Goal: Contribute content: Contribute content

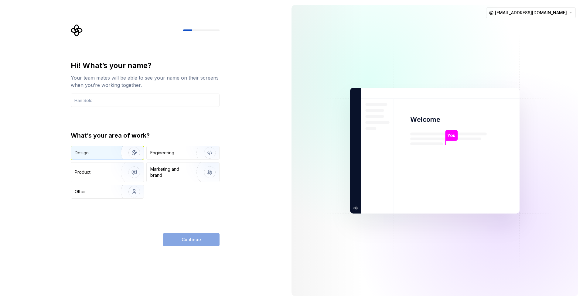
click at [103, 155] on div "Design" at bounding box center [94, 153] width 38 height 6
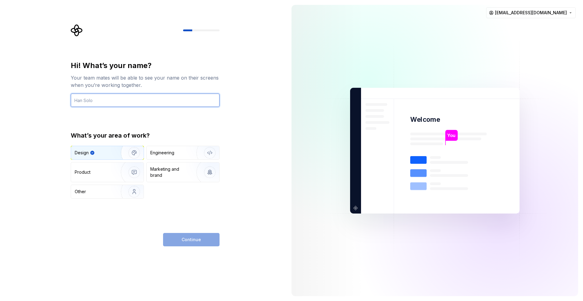
click at [141, 97] on input "text" at bounding box center [145, 100] width 149 height 13
type input "[PERSON_NAME] TM"
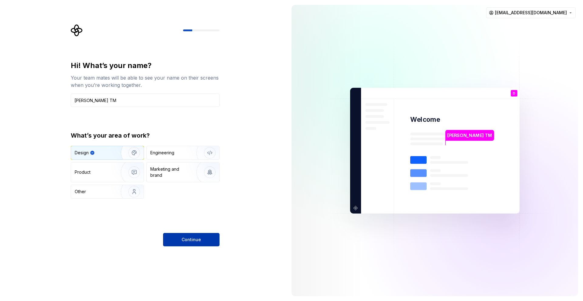
click at [192, 242] on span "Continue" at bounding box center [191, 240] width 19 height 6
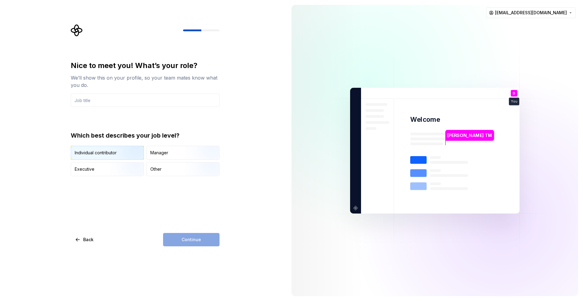
click at [132, 155] on img "button" at bounding box center [129, 160] width 39 height 41
click at [191, 241] on div "Continue" at bounding box center [191, 239] width 57 height 13
click at [139, 102] on input "text" at bounding box center [145, 100] width 149 height 13
type input "Fullstack Developer"
click at [177, 242] on button "Continue" at bounding box center [191, 239] width 57 height 13
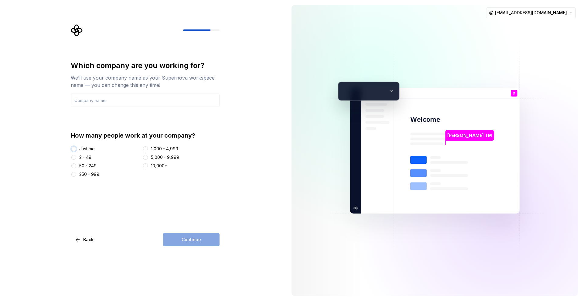
click at [75, 150] on button "Just me" at bounding box center [73, 148] width 5 height 5
click at [108, 105] on input "text" at bounding box center [145, 100] width 149 height 13
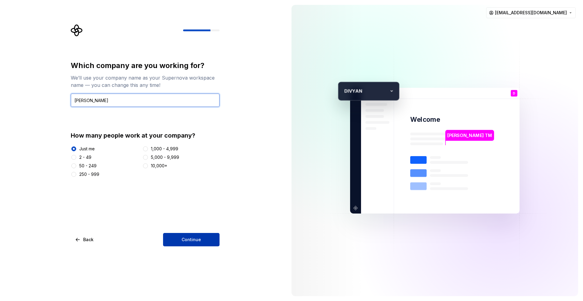
type input "[PERSON_NAME]"
click at [184, 241] on span "Continue" at bounding box center [191, 240] width 19 height 6
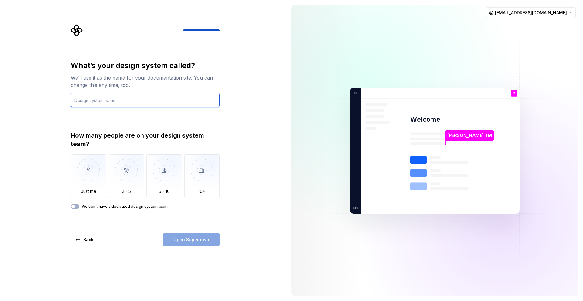
type input "a"
type input "f"
type input "Flutter Test"
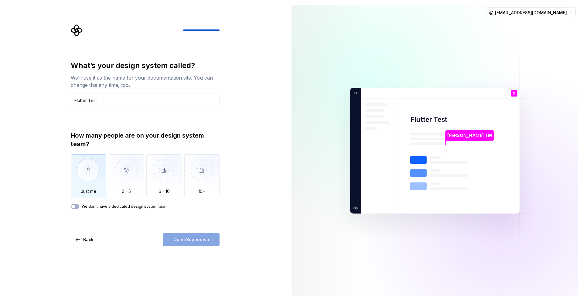
click at [81, 167] on img "button" at bounding box center [89, 174] width 36 height 41
click at [197, 242] on span "Open Supernova" at bounding box center [191, 240] width 36 height 6
click at [75, 207] on icon "button" at bounding box center [73, 207] width 5 height 4
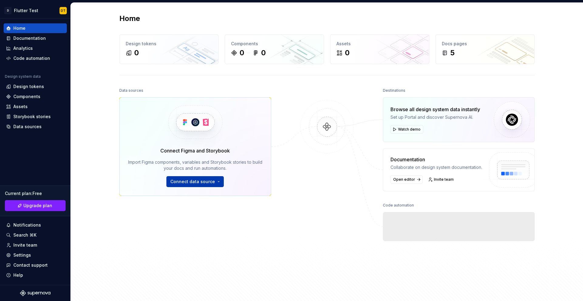
click at [201, 181] on span "Connect data source" at bounding box center [192, 182] width 45 height 6
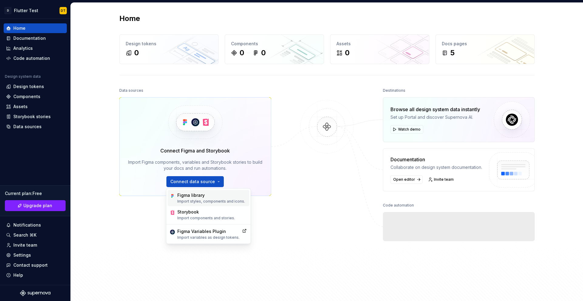
click at [197, 195] on div "Figma library" at bounding box center [211, 195] width 68 height 6
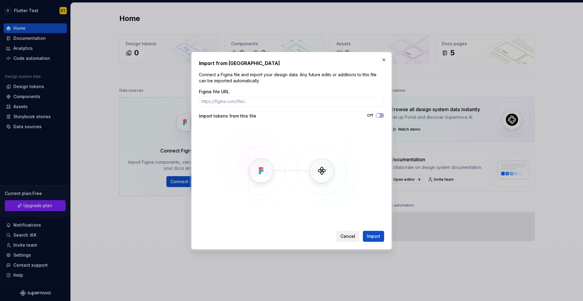
click at [352, 232] on button "Cancel" at bounding box center [348, 236] width 23 height 11
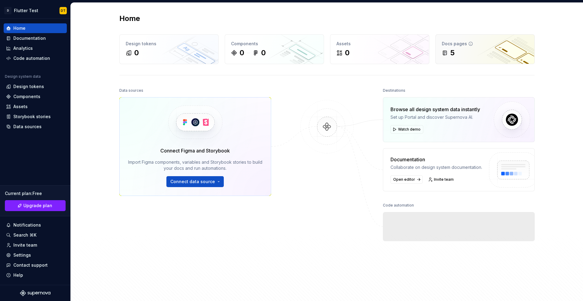
click at [453, 57] on div "5" at bounding box center [453, 53] width 4 height 10
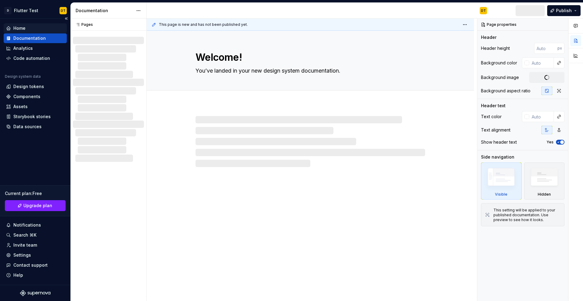
click at [24, 30] on div "Home" at bounding box center [19, 28] width 12 height 6
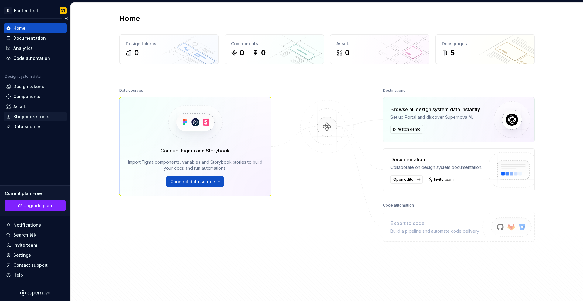
click at [44, 117] on div "Storybook stories" at bounding box center [31, 117] width 37 height 6
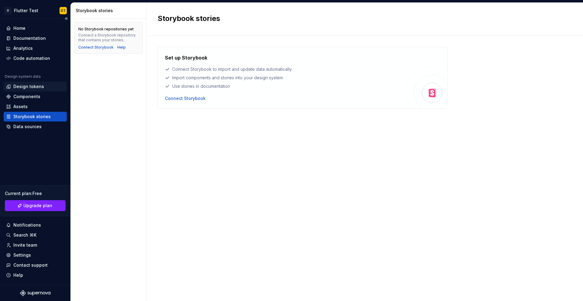
click at [43, 85] on div "Design tokens" at bounding box center [35, 87] width 58 height 6
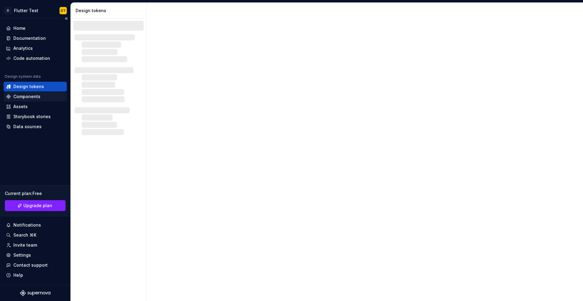
click at [36, 94] on div "Components" at bounding box center [26, 97] width 27 height 6
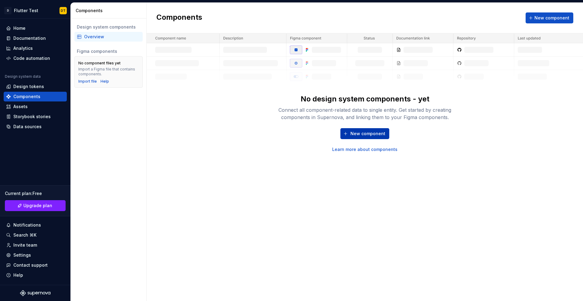
click at [355, 130] on button "New component" at bounding box center [365, 133] width 49 height 11
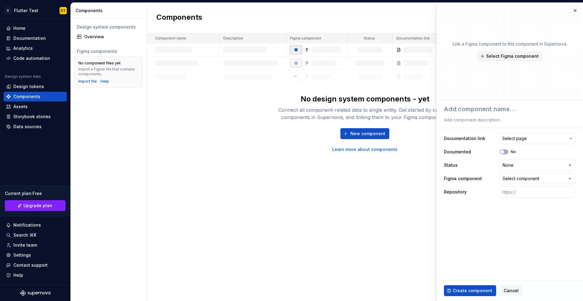
type textarea "*"
click at [533, 141] on span "Select page" at bounding box center [535, 139] width 64 height 6
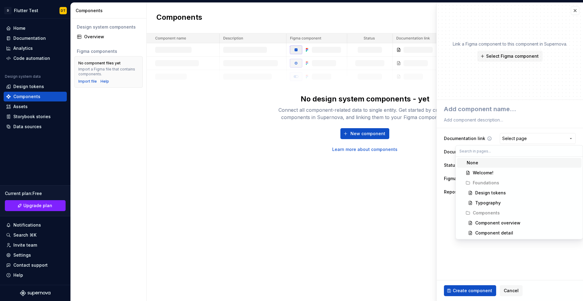
click at [533, 141] on html "**********" at bounding box center [291, 150] width 583 height 301
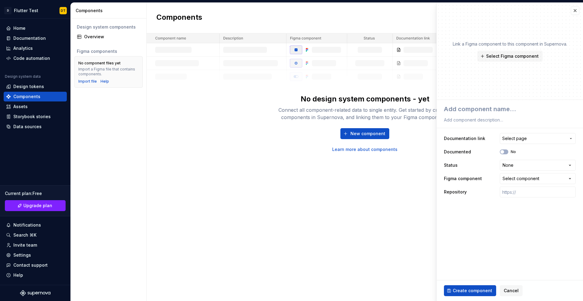
click at [274, 82] on img at bounding box center [365, 58] width 437 height 50
